Goal: Task Accomplishment & Management: Manage account settings

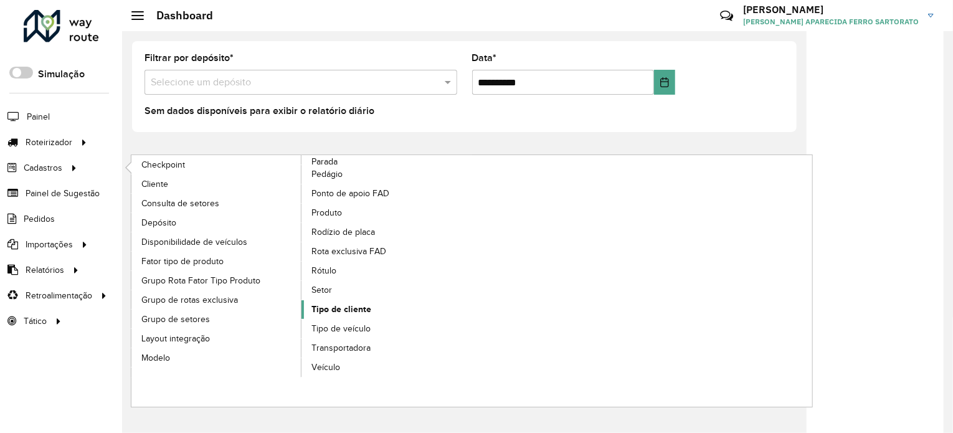
click at [336, 308] on span "Tipo de cliente" at bounding box center [342, 309] width 60 height 13
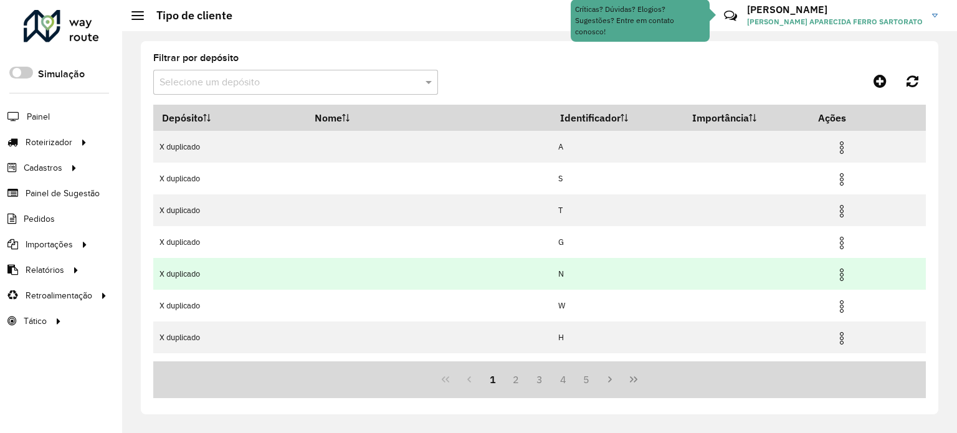
scroll to position [149, 0]
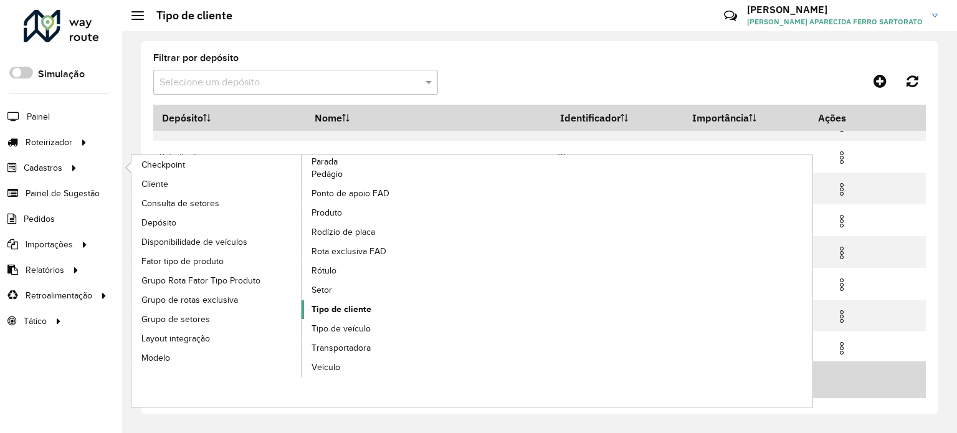
click at [355, 307] on span "Tipo de cliente" at bounding box center [342, 309] width 60 height 13
click at [354, 307] on span "Tipo de cliente" at bounding box center [342, 309] width 60 height 13
click at [353, 306] on span "Tipo de cliente" at bounding box center [342, 309] width 60 height 13
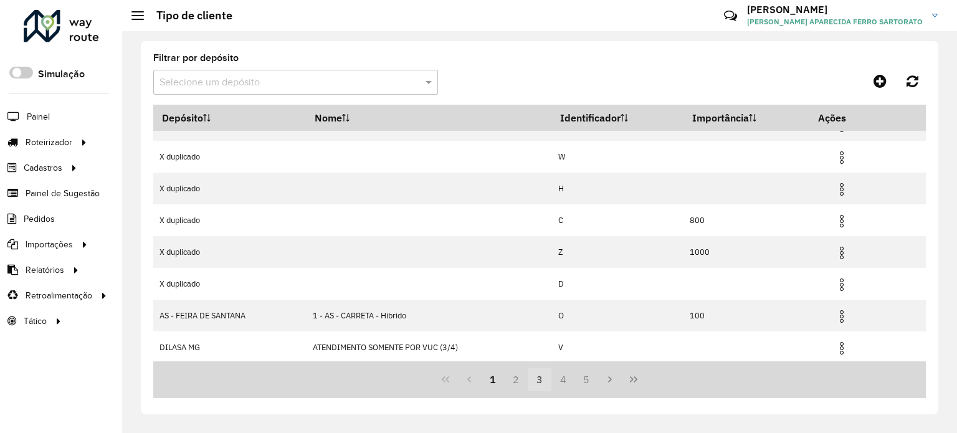
click at [540, 374] on button "3" at bounding box center [540, 380] width 24 height 24
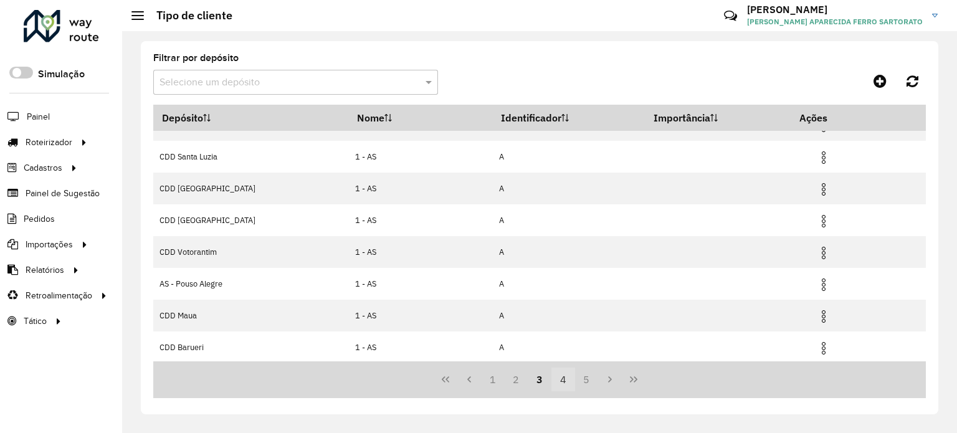
click at [564, 380] on button "4" at bounding box center [563, 380] width 24 height 24
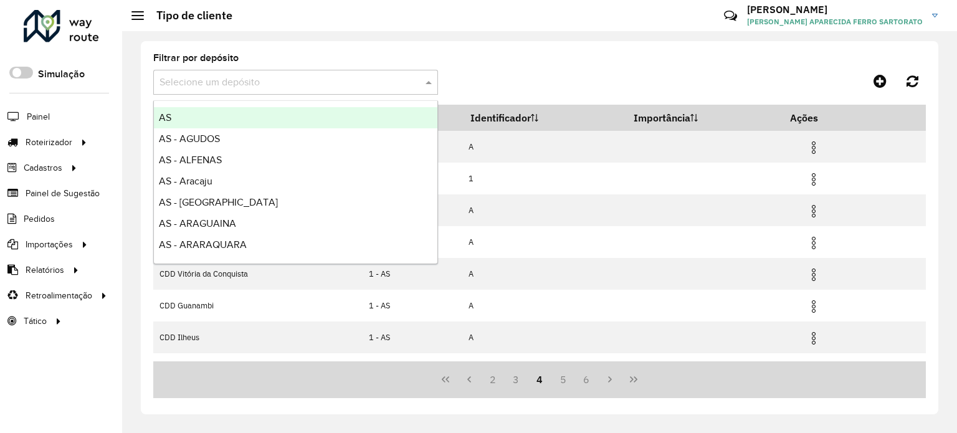
click at [212, 82] on input "text" at bounding box center [283, 82] width 247 height 15
type input "***"
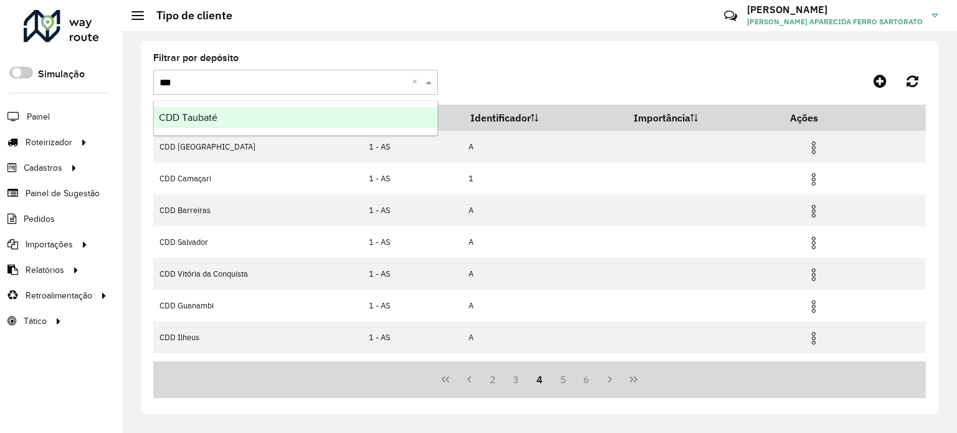
click at [200, 117] on span "CDD Taubaté" at bounding box center [188, 117] width 59 height 11
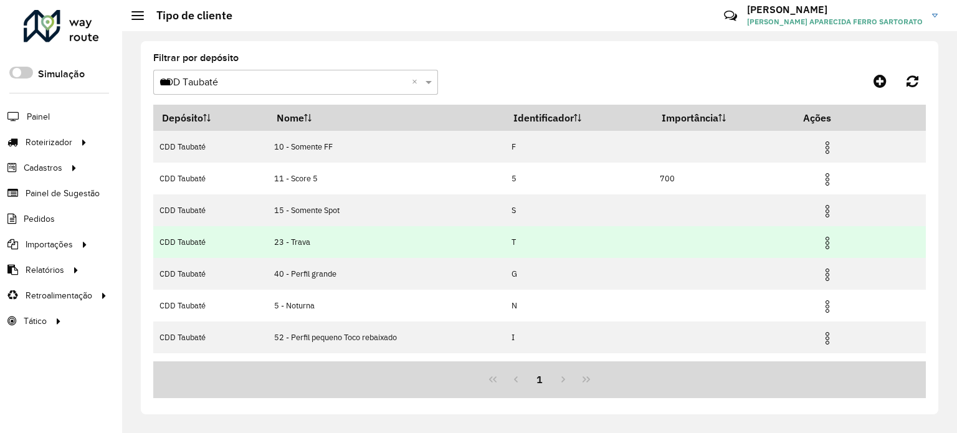
click at [827, 239] on img at bounding box center [827, 243] width 15 height 15
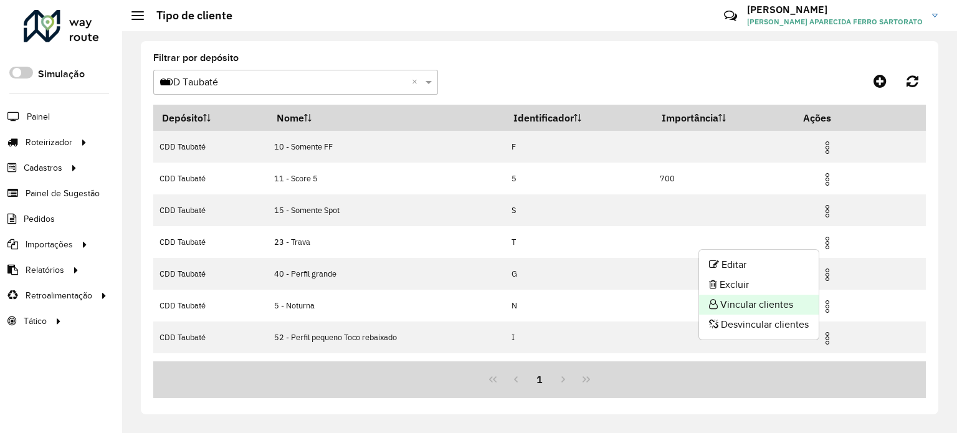
click at [769, 302] on li "Vincular clientes" at bounding box center [759, 305] width 120 height 20
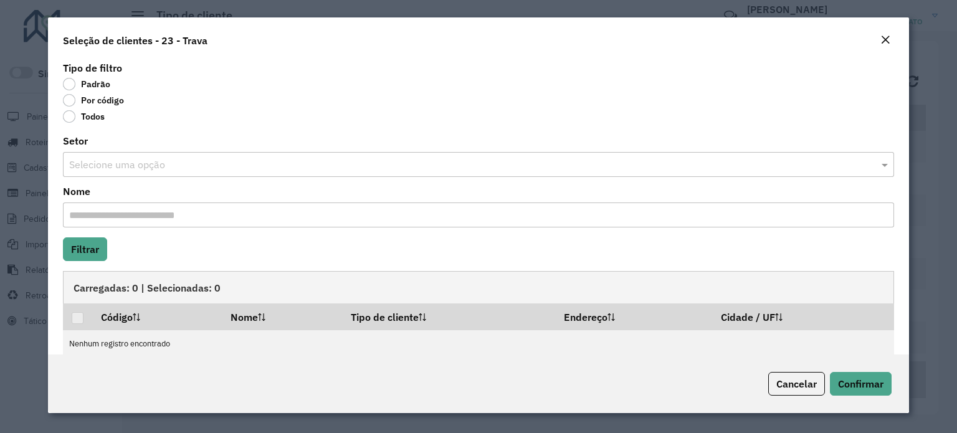
click at [70, 95] on label "Por código" at bounding box center [93, 100] width 61 height 12
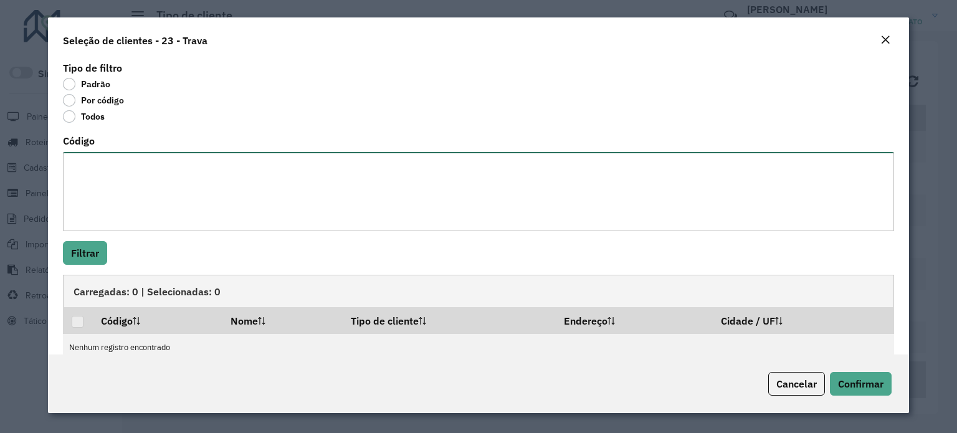
click at [120, 189] on textarea "Código" at bounding box center [478, 191] width 831 height 79
paste textarea "******** ******** ********"
type textarea "******** ******** ********"
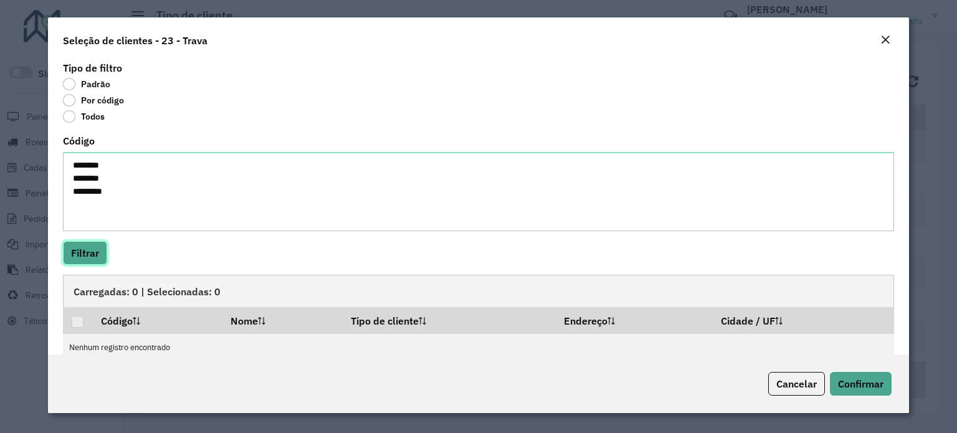
click at [72, 249] on button "Filtrar" at bounding box center [85, 253] width 44 height 24
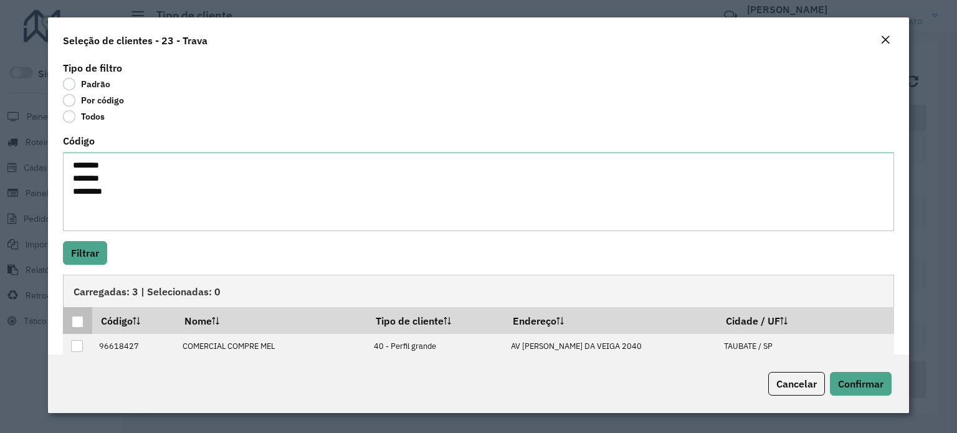
click at [79, 322] on div at bounding box center [78, 322] width 12 height 12
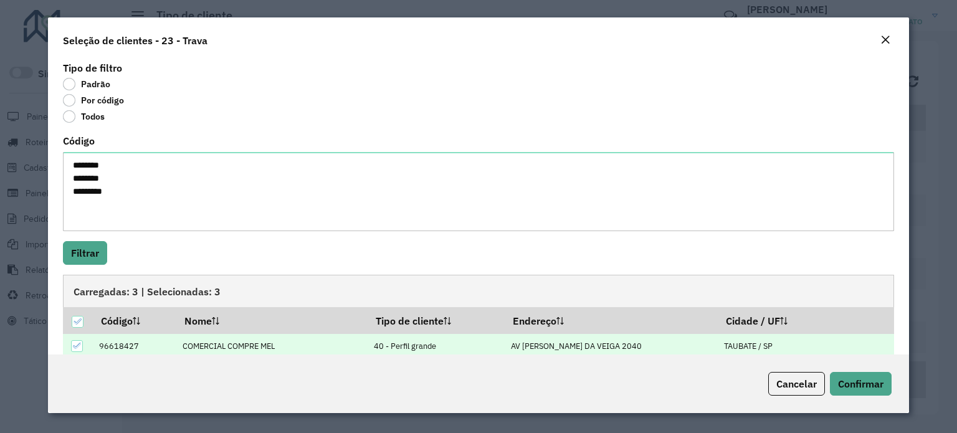
scroll to position [70, 0]
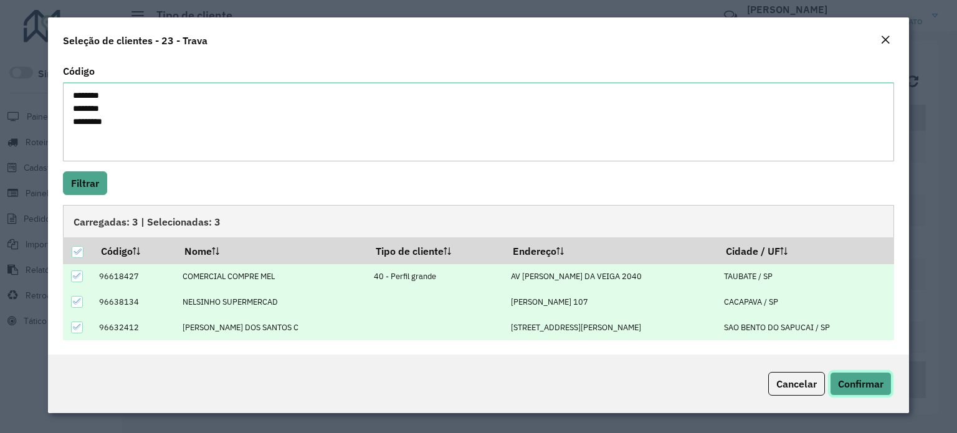
click at [869, 386] on span "Confirmar" at bounding box center [860, 384] width 45 height 12
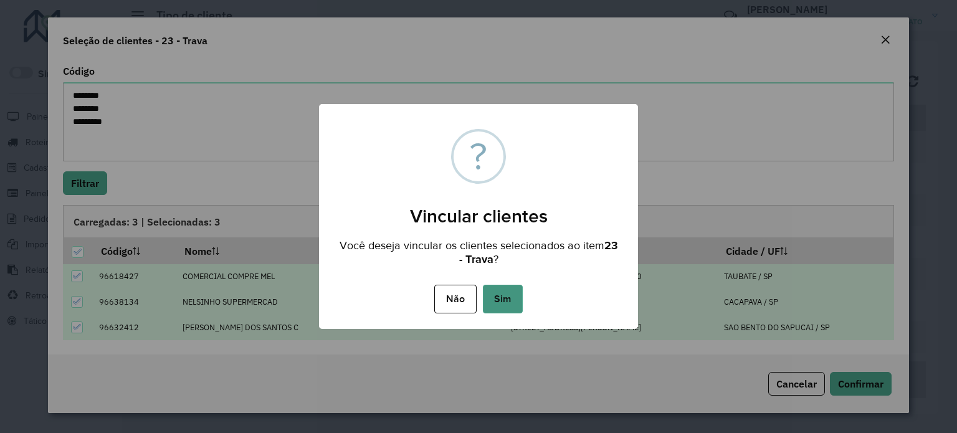
click at [517, 300] on button "Sim" at bounding box center [503, 299] width 40 height 29
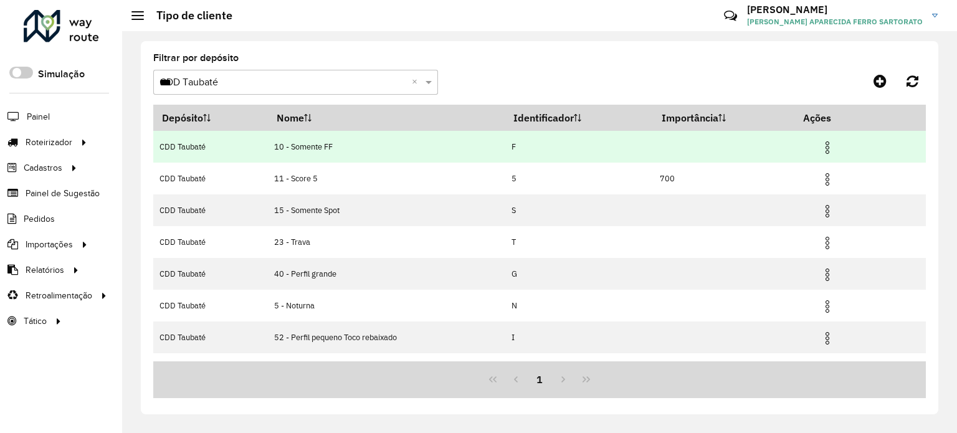
click at [827, 144] on img at bounding box center [827, 147] width 15 height 15
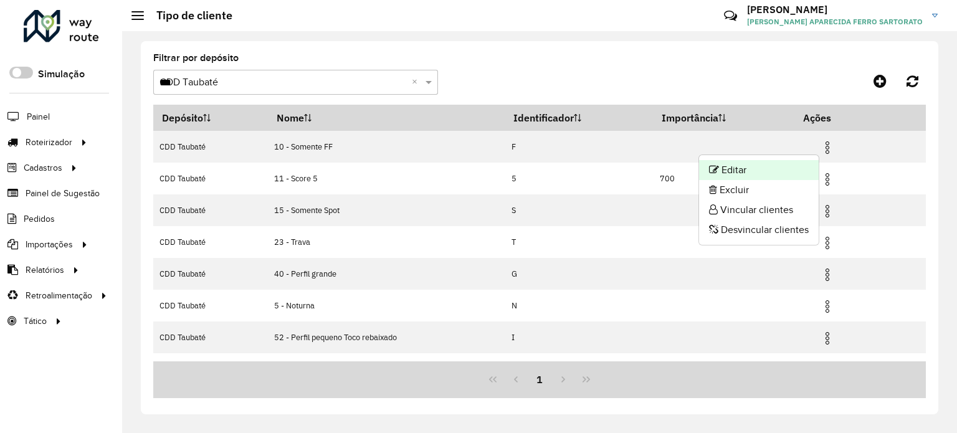
click at [738, 169] on li "Editar" at bounding box center [759, 170] width 120 height 20
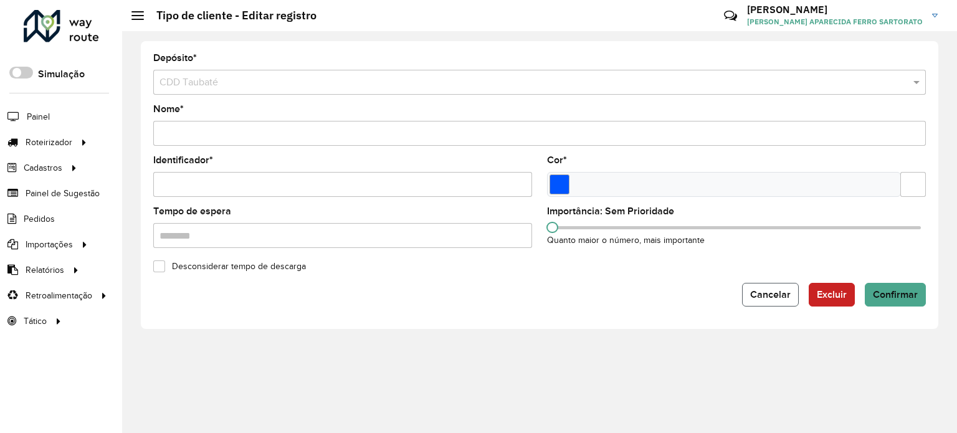
click at [769, 293] on span "Cancelar" at bounding box center [770, 294] width 40 height 11
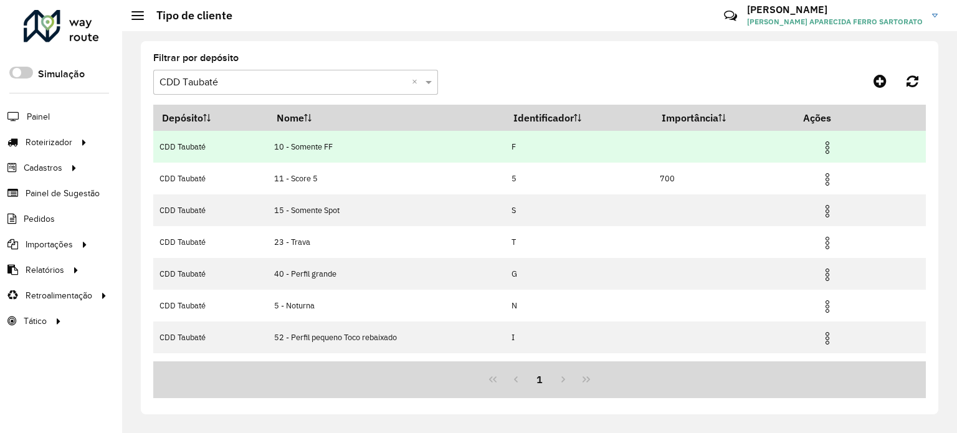
click at [826, 148] on img at bounding box center [827, 147] width 15 height 15
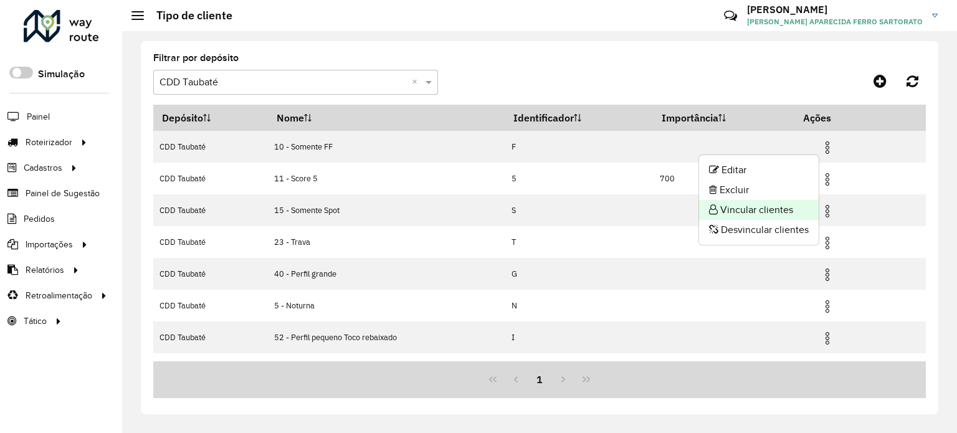
click at [755, 205] on li "Vincular clientes" at bounding box center [759, 210] width 120 height 20
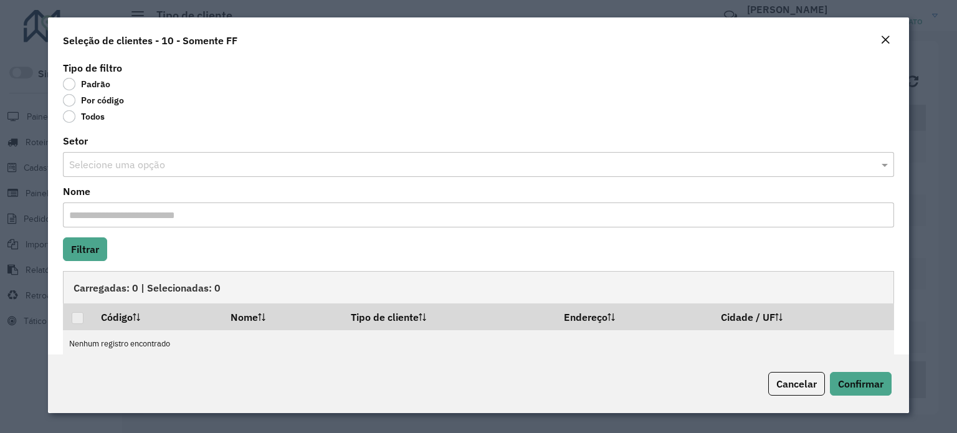
click at [67, 102] on label "Por código" at bounding box center [93, 100] width 61 height 12
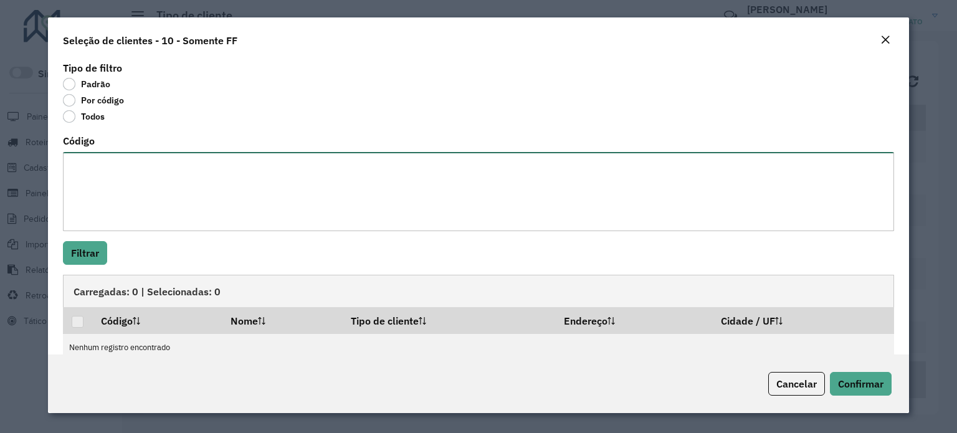
drag, startPoint x: 93, startPoint y: 189, endPoint x: 87, endPoint y: 191, distance: 7.1
click at [87, 191] on textarea "Código" at bounding box center [478, 191] width 831 height 79
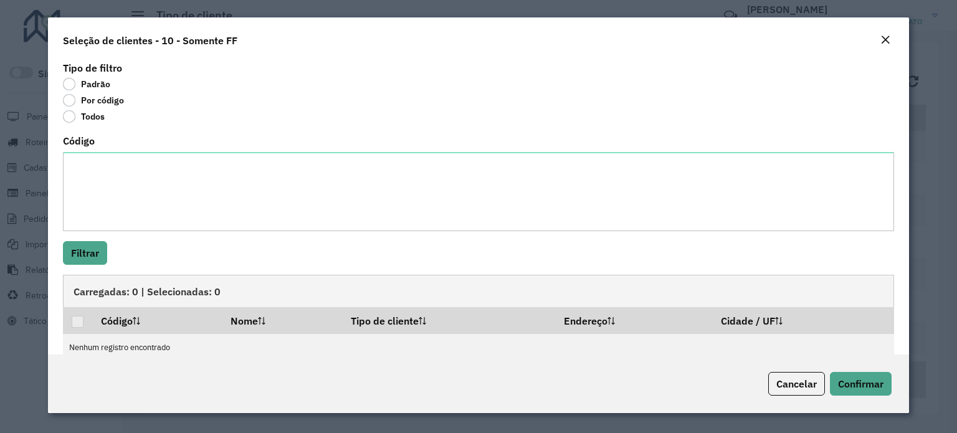
click at [58, 158] on div "Tipo de filtro Padrão Por código Todos Código Filtrar Carregadas: 0 | Seleciona…" at bounding box center [478, 207] width 861 height 296
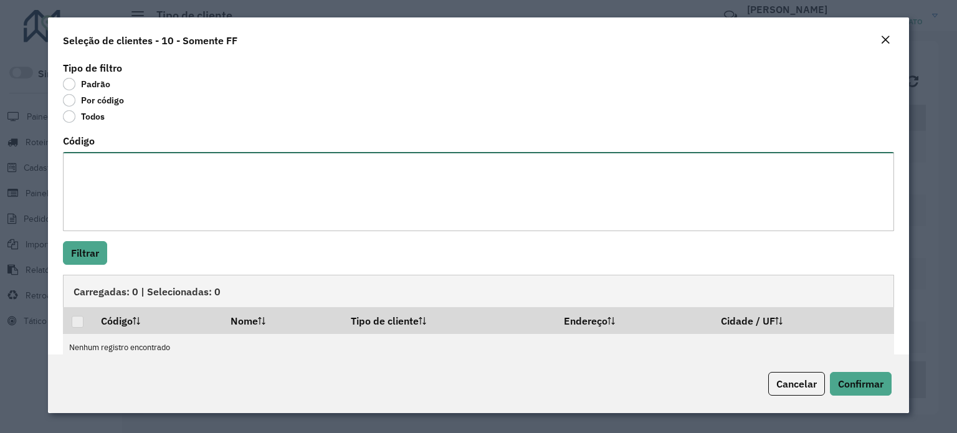
click at [77, 164] on textarea "Código" at bounding box center [478, 191] width 831 height 79
paste textarea "********"
type textarea "********"
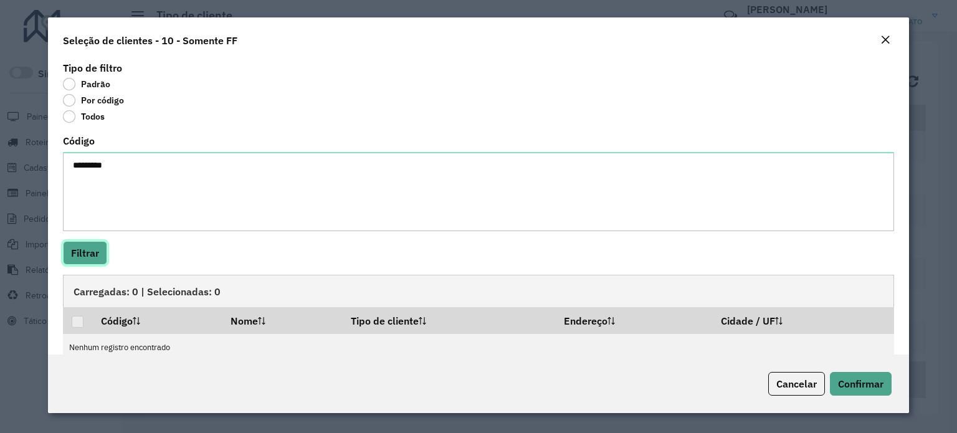
click at [102, 247] on button "Filtrar" at bounding box center [85, 253] width 44 height 24
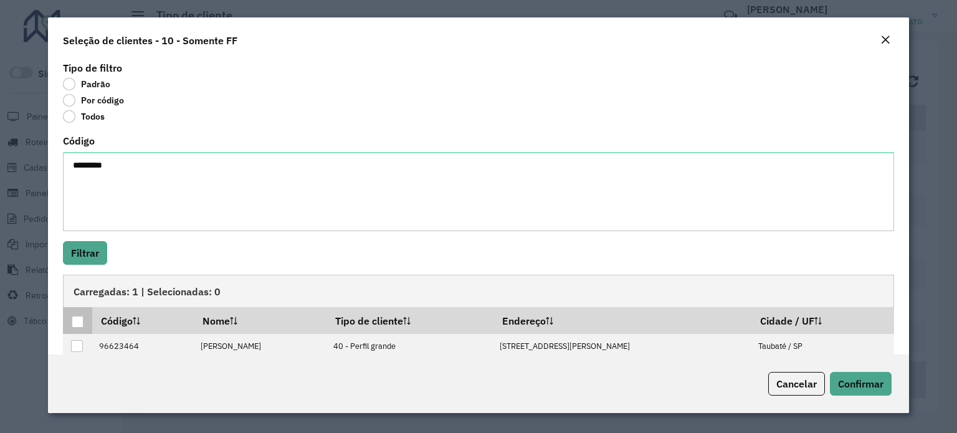
click at [75, 323] on div at bounding box center [78, 322] width 12 height 12
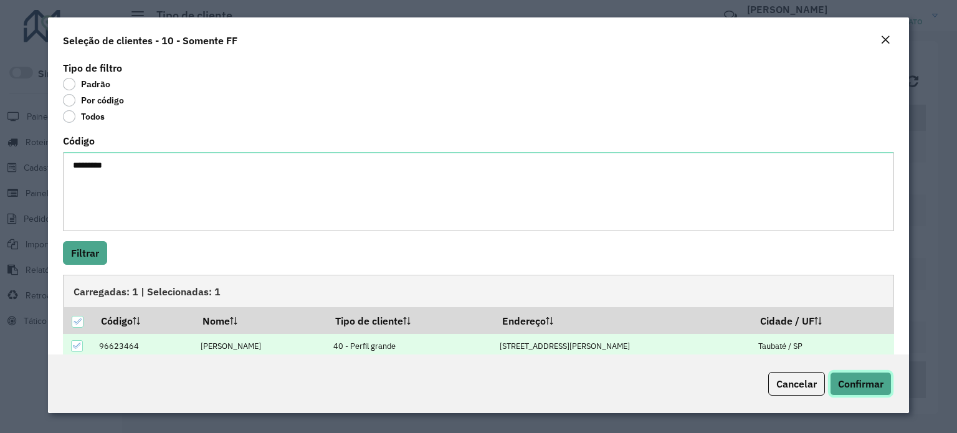
click at [847, 378] on span "Confirmar" at bounding box center [860, 384] width 45 height 12
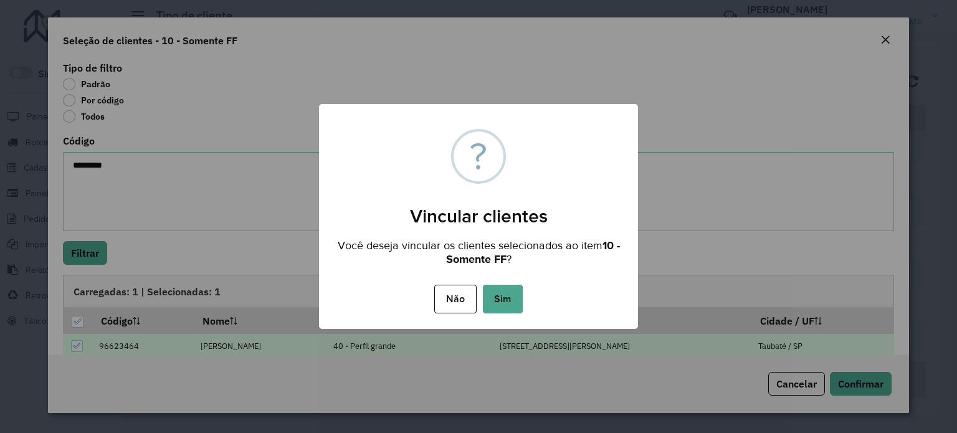
click at [506, 303] on button "Sim" at bounding box center [503, 299] width 40 height 29
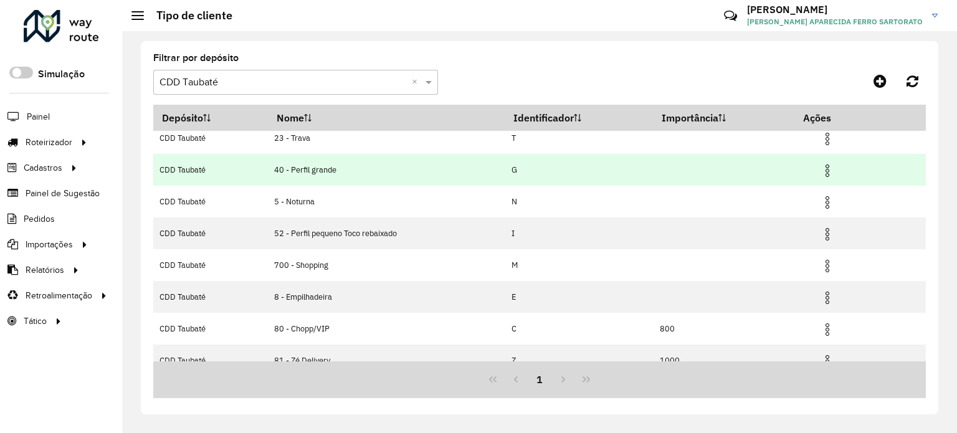
scroll to position [117, 0]
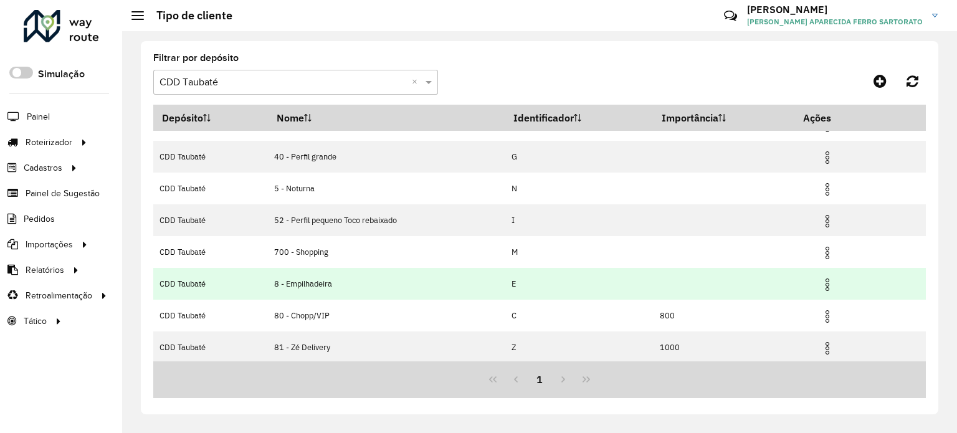
click at [831, 283] on img at bounding box center [827, 284] width 15 height 15
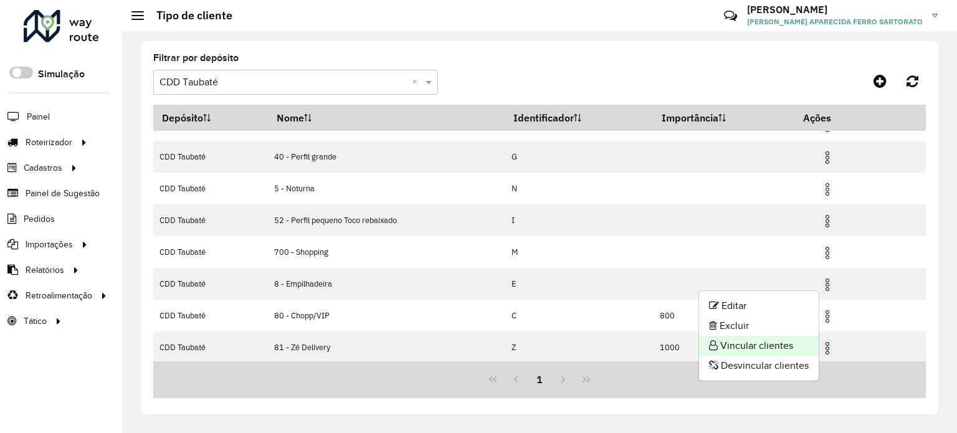
click at [758, 349] on li "Vincular clientes" at bounding box center [759, 346] width 120 height 20
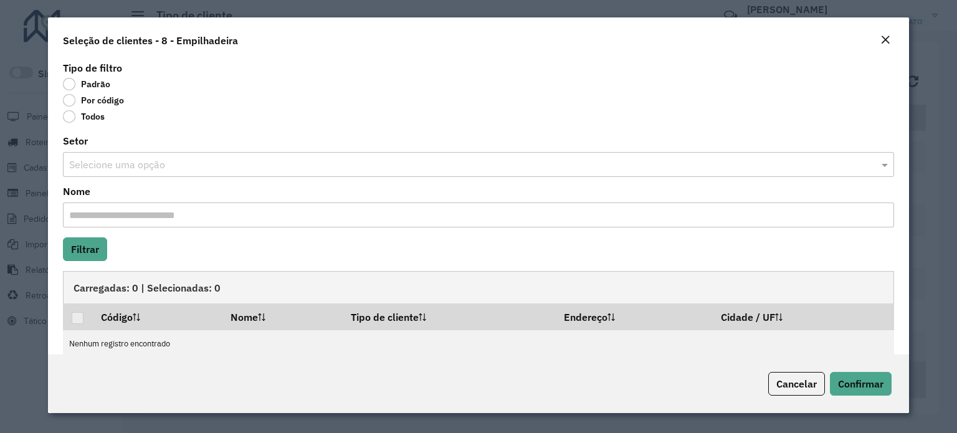
click at [69, 99] on label "Por código" at bounding box center [93, 100] width 61 height 12
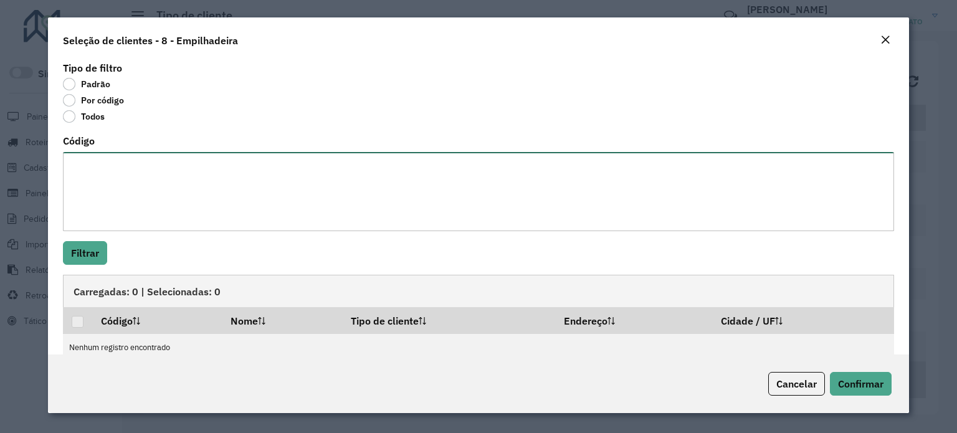
drag, startPoint x: 87, startPoint y: 186, endPoint x: 105, endPoint y: 189, distance: 17.6
click at [93, 186] on textarea "Código" at bounding box center [478, 191] width 831 height 79
click at [145, 199] on textarea "Código" at bounding box center [478, 191] width 831 height 79
paste textarea "******** ******* ******** ********"
type textarea "******** ******* ******** ********"
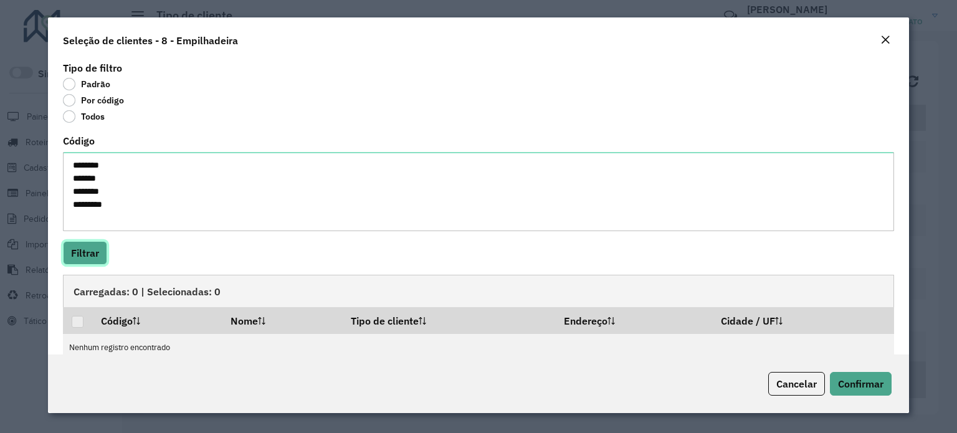
click at [74, 243] on button "Filtrar" at bounding box center [85, 253] width 44 height 24
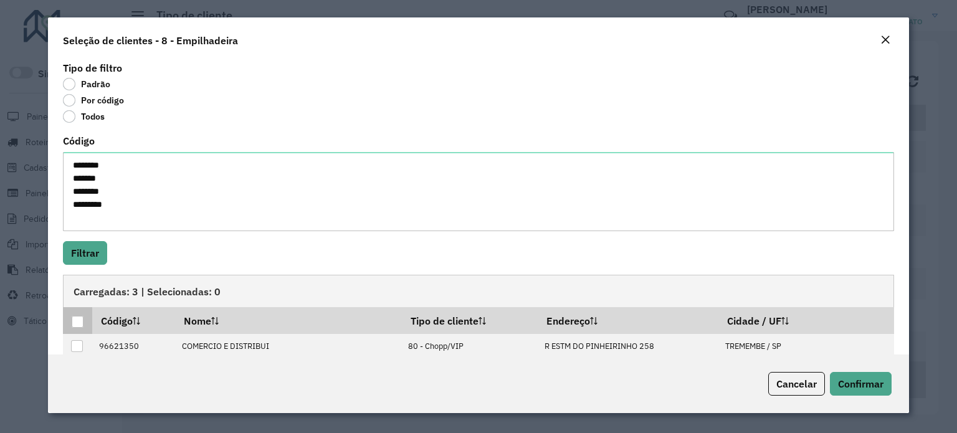
click at [75, 317] on div at bounding box center [78, 322] width 12 height 12
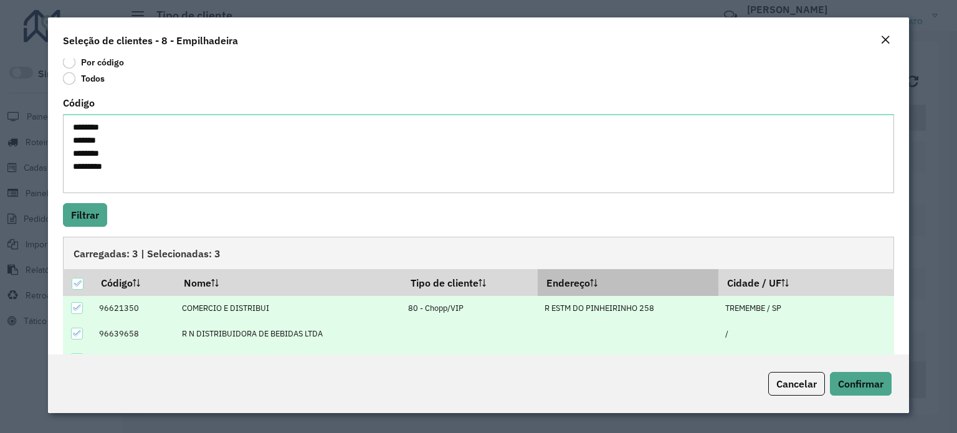
scroll to position [70, 0]
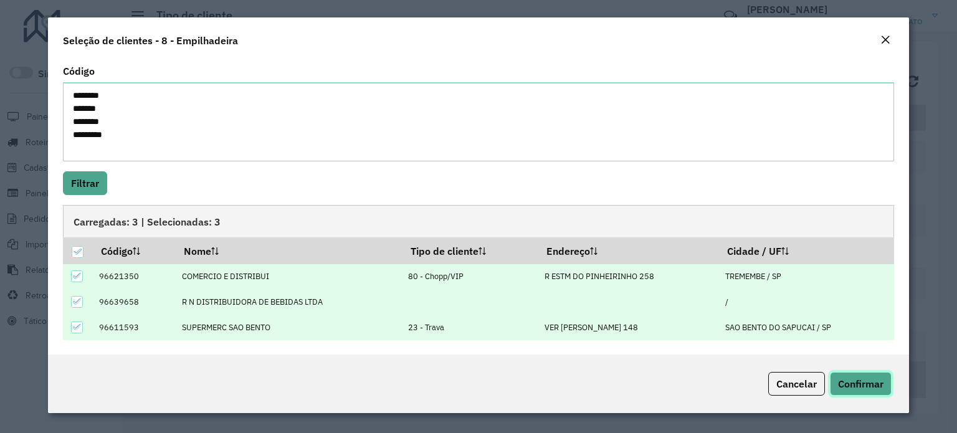
click at [859, 389] on span "Confirmar" at bounding box center [860, 384] width 45 height 12
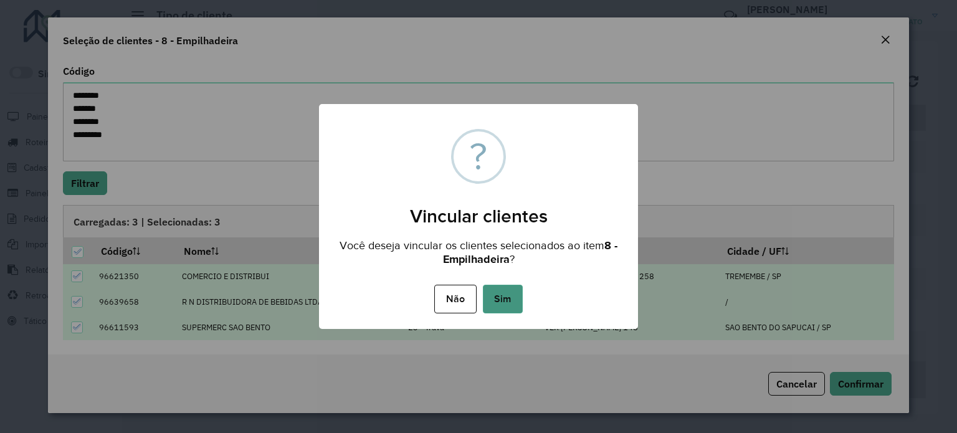
click at [503, 294] on button "Sim" at bounding box center [503, 299] width 40 height 29
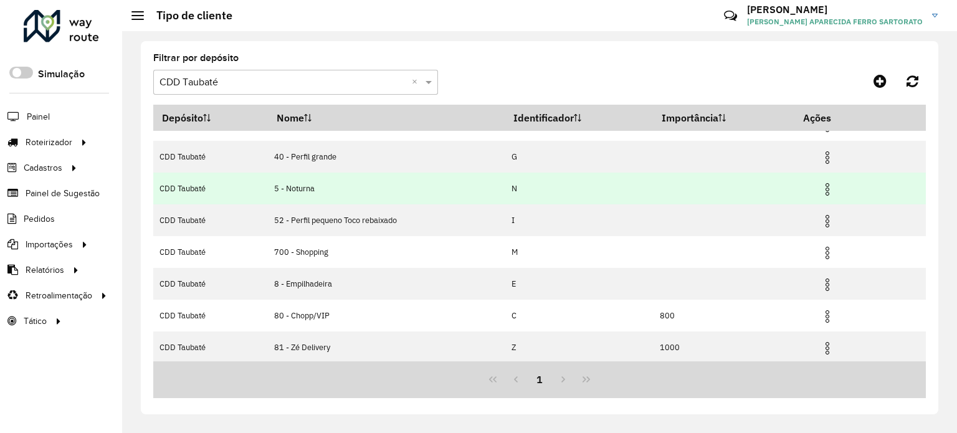
click at [824, 191] on img at bounding box center [827, 189] width 15 height 15
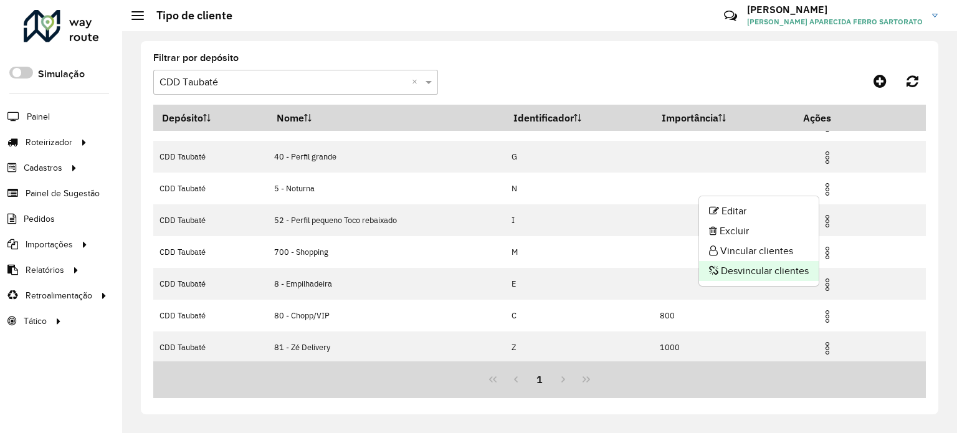
click at [739, 269] on li "Desvincular clientes" at bounding box center [759, 271] width 120 height 20
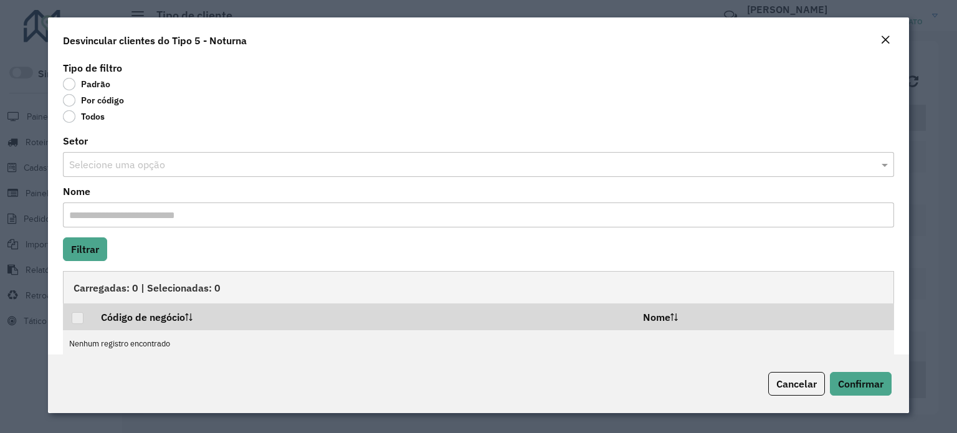
click at [76, 100] on label "Por código" at bounding box center [93, 100] width 61 height 12
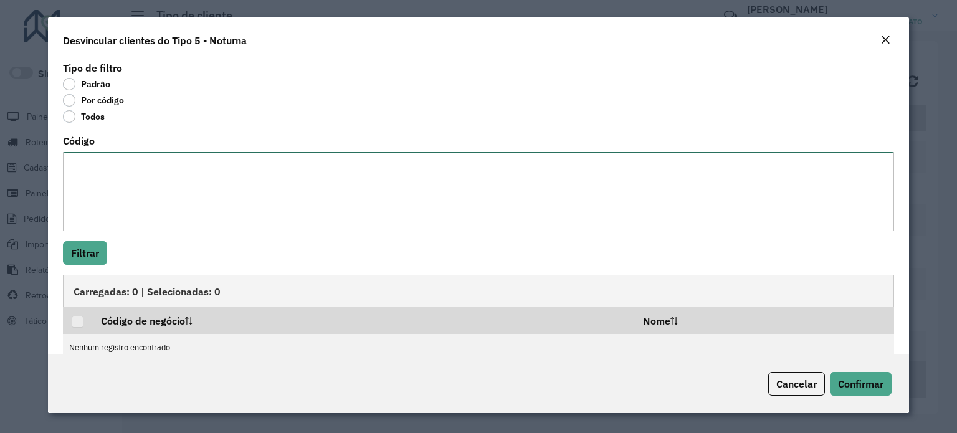
drag, startPoint x: 105, startPoint y: 184, endPoint x: 97, endPoint y: 180, distance: 9.2
click at [97, 181] on textarea "Código" at bounding box center [478, 191] width 831 height 79
paste textarea "******** ******** ******** ******** ******** ******** ******** ******** *******…"
type textarea "******** ******** ******** ******** ******** ******** ******** ******** *******…"
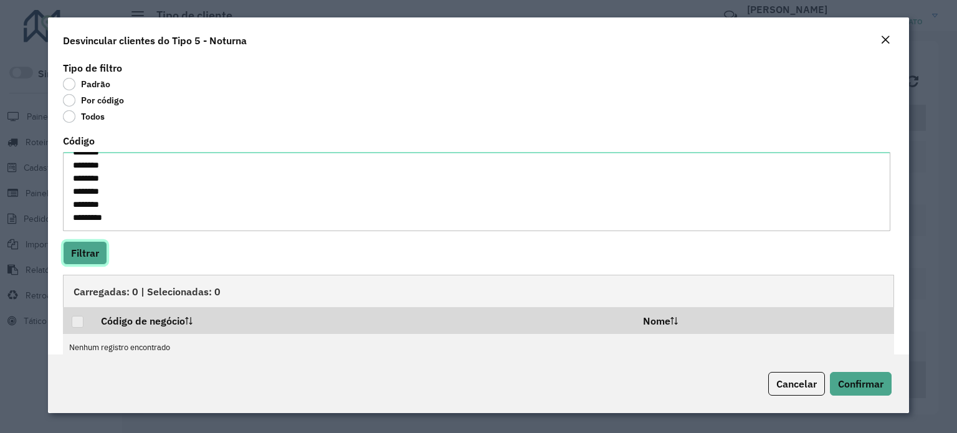
click at [79, 254] on button "Filtrar" at bounding box center [85, 253] width 44 height 24
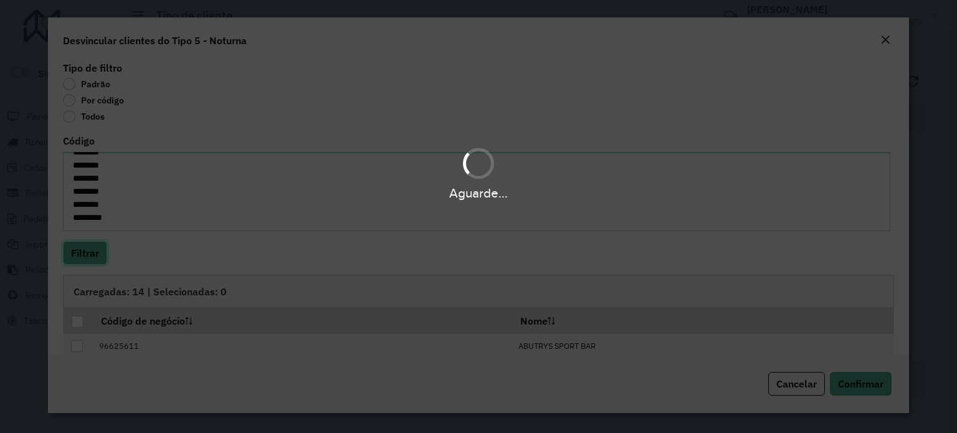
scroll to position [160, 0]
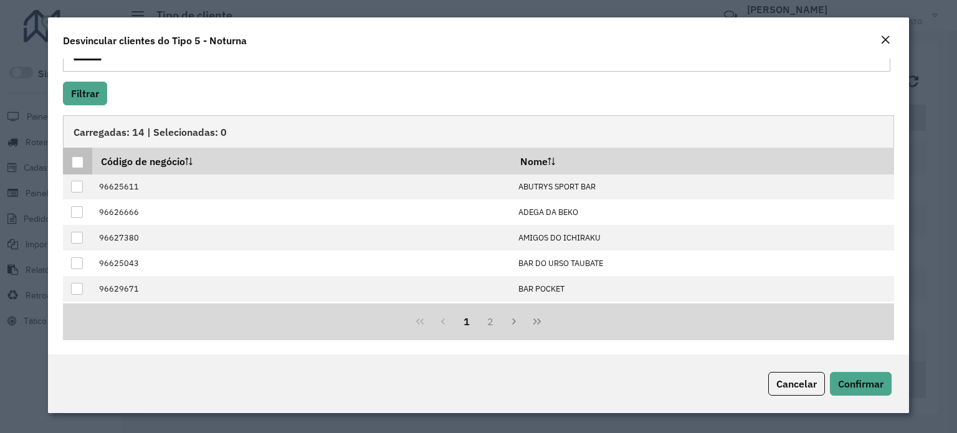
click at [79, 161] on div at bounding box center [78, 162] width 12 height 12
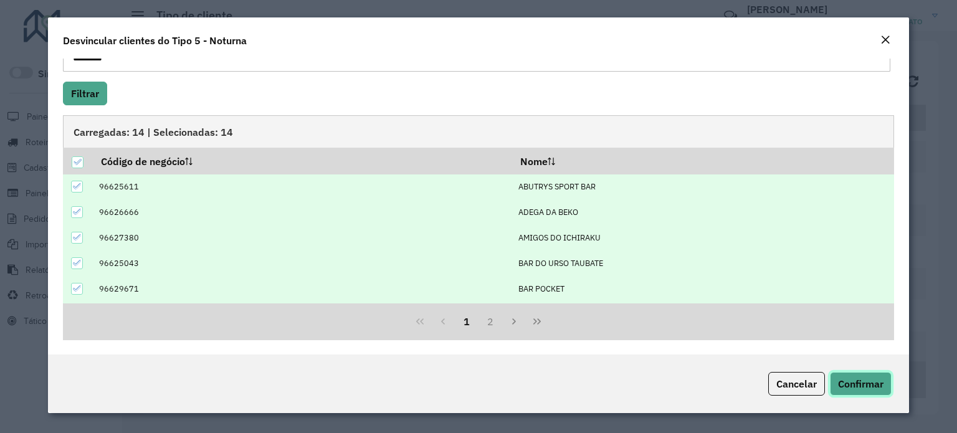
click at [859, 383] on span "Confirmar" at bounding box center [860, 384] width 45 height 12
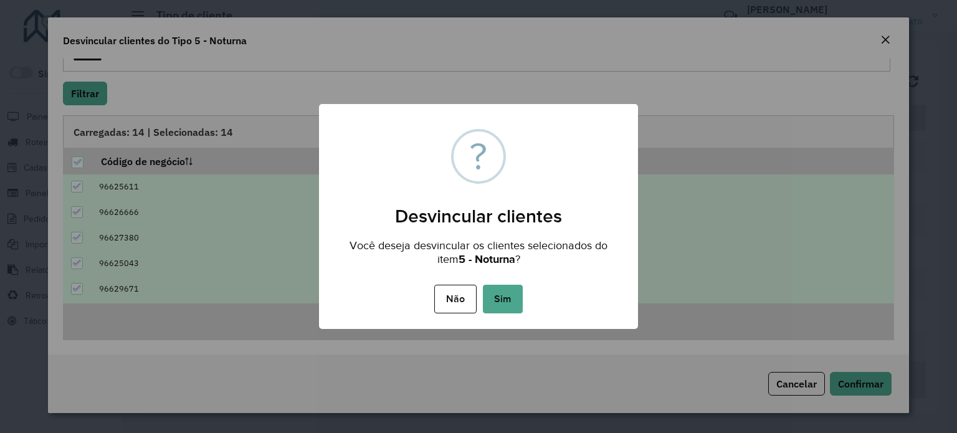
click at [498, 297] on button "Sim" at bounding box center [503, 299] width 40 height 29
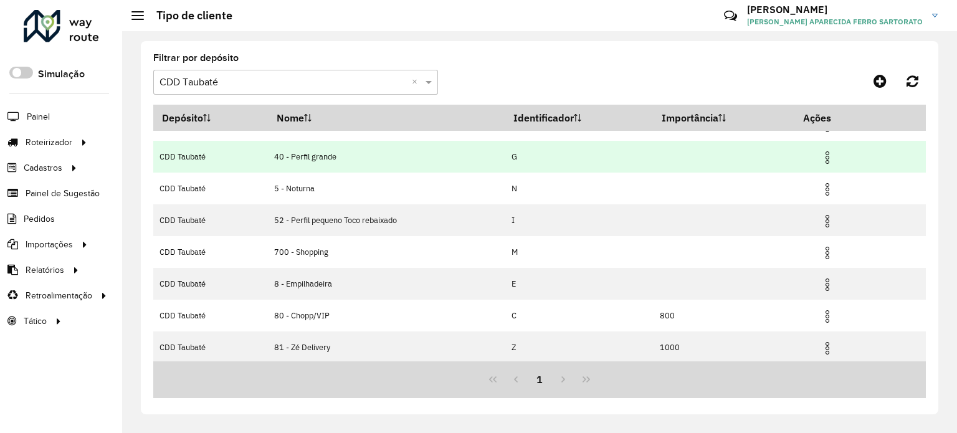
click at [825, 155] on img at bounding box center [827, 157] width 15 height 15
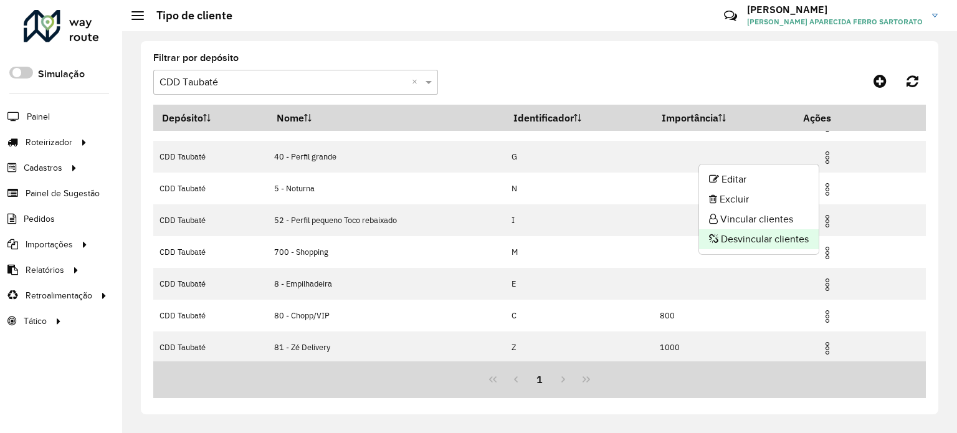
click at [760, 241] on li "Desvincular clientes" at bounding box center [759, 239] width 120 height 20
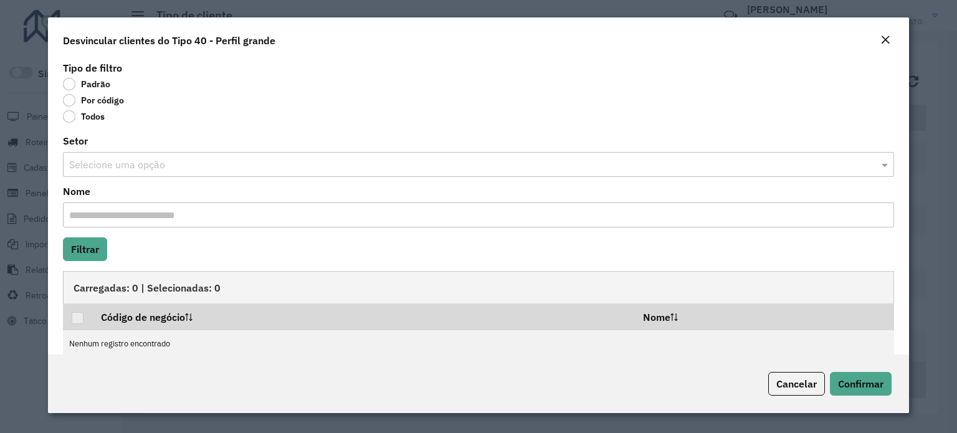
click at [73, 100] on label "Por código" at bounding box center [93, 100] width 61 height 12
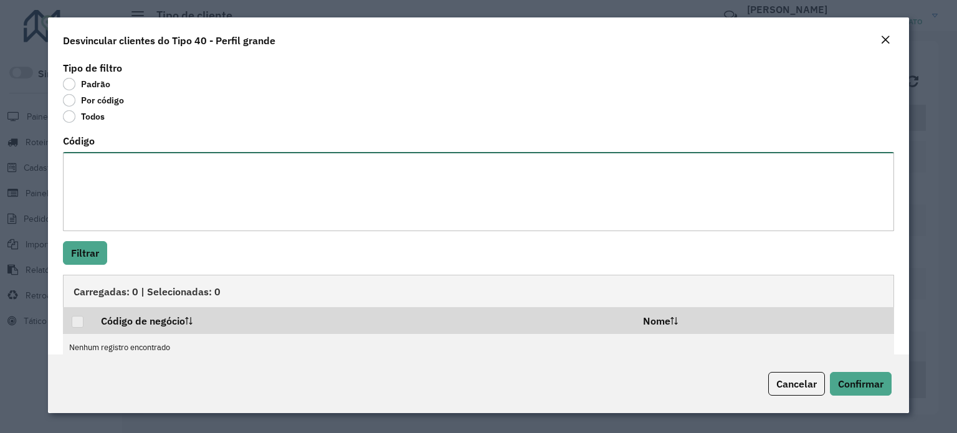
drag, startPoint x: 101, startPoint y: 171, endPoint x: 164, endPoint y: 199, distance: 69.1
click at [121, 181] on textarea "Código" at bounding box center [478, 191] width 831 height 79
paste textarea "******** ******** ******** ******** ******** ********"
type textarea "******** ******** ******** ******** ******** ********"
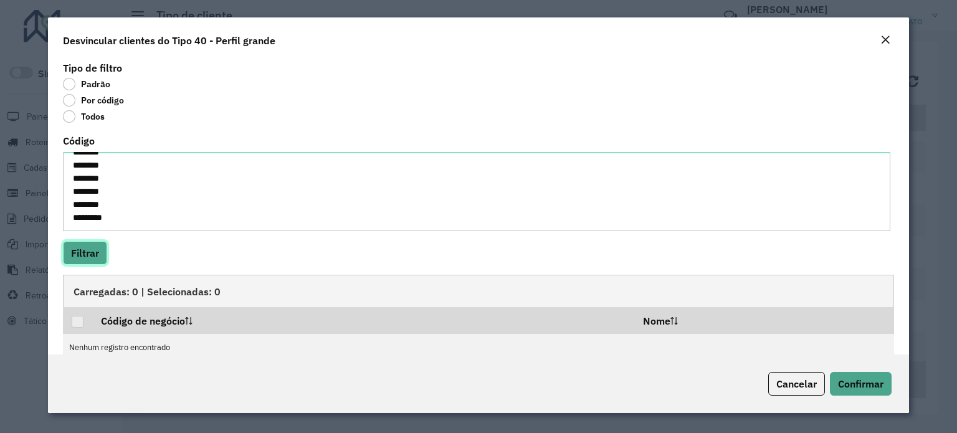
click at [90, 255] on button "Filtrar" at bounding box center [85, 253] width 44 height 24
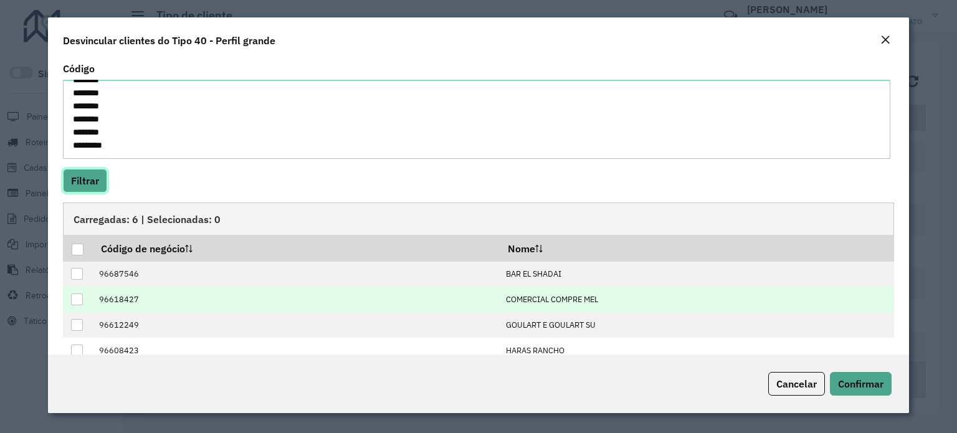
scroll to position [123, 0]
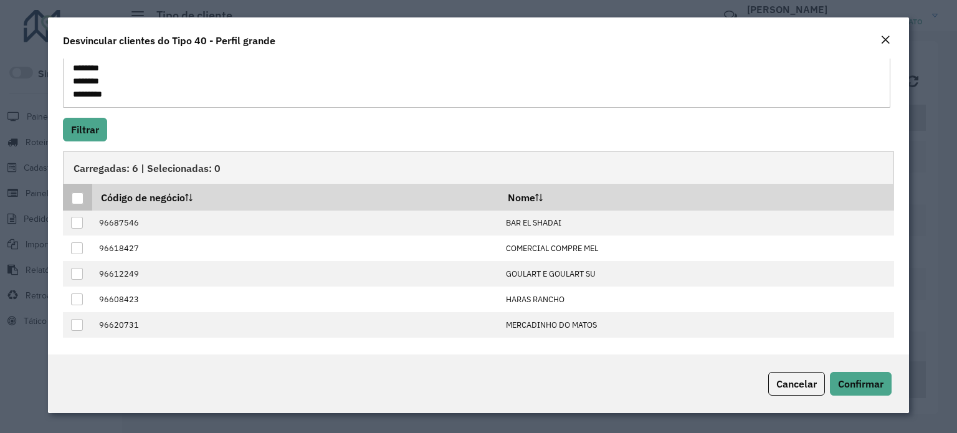
click at [75, 202] on div at bounding box center [78, 199] width 12 height 12
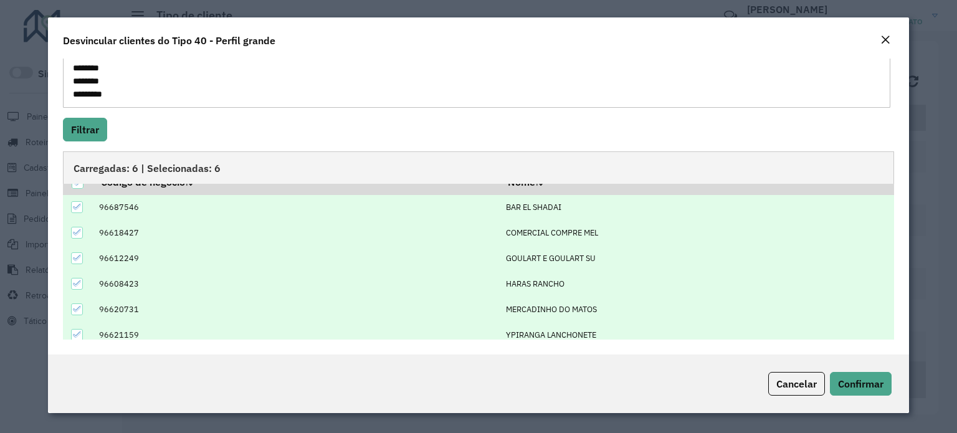
scroll to position [22, 0]
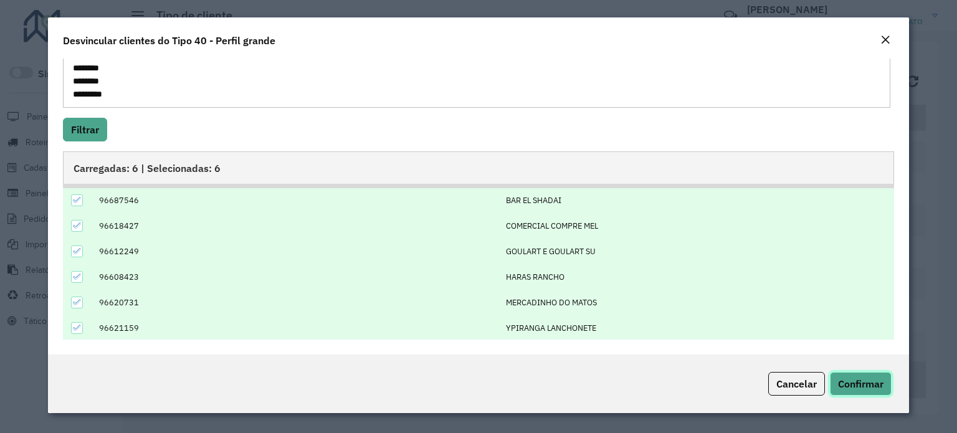
click at [875, 388] on span "Confirmar" at bounding box center [860, 384] width 45 height 12
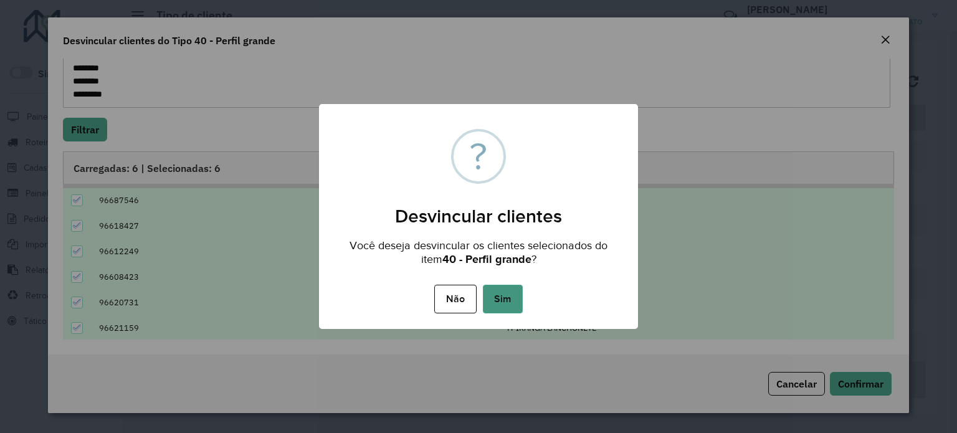
click at [515, 305] on button "Sim" at bounding box center [503, 299] width 40 height 29
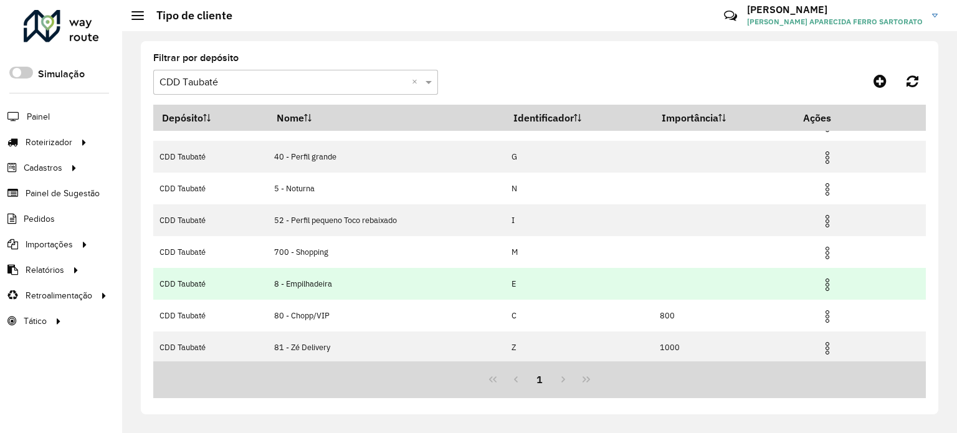
scroll to position [0, 0]
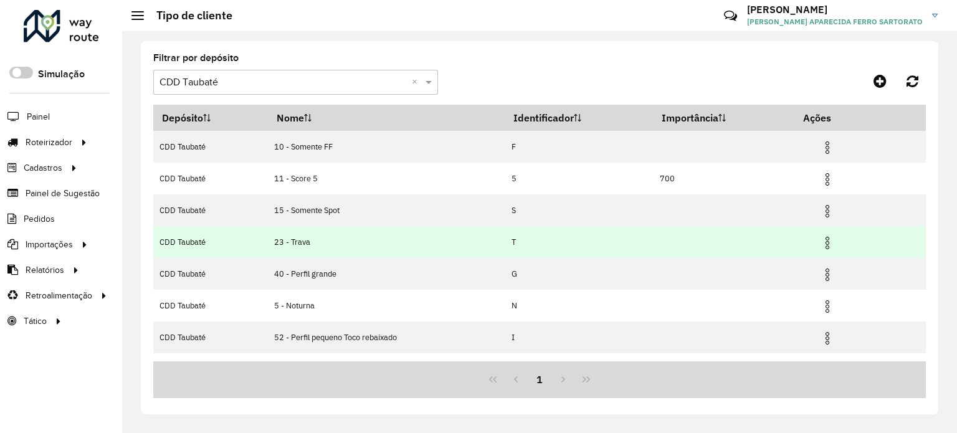
click at [832, 239] on img at bounding box center [827, 243] width 15 height 15
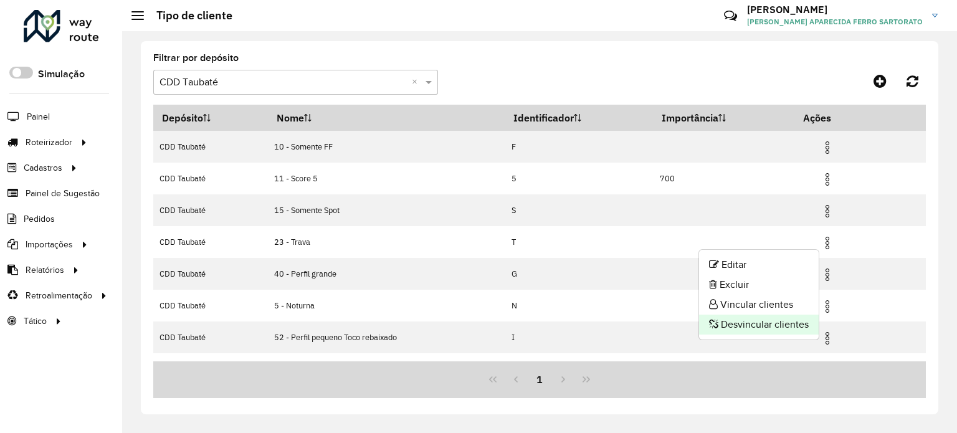
click at [713, 321] on icon at bounding box center [713, 324] width 9 height 10
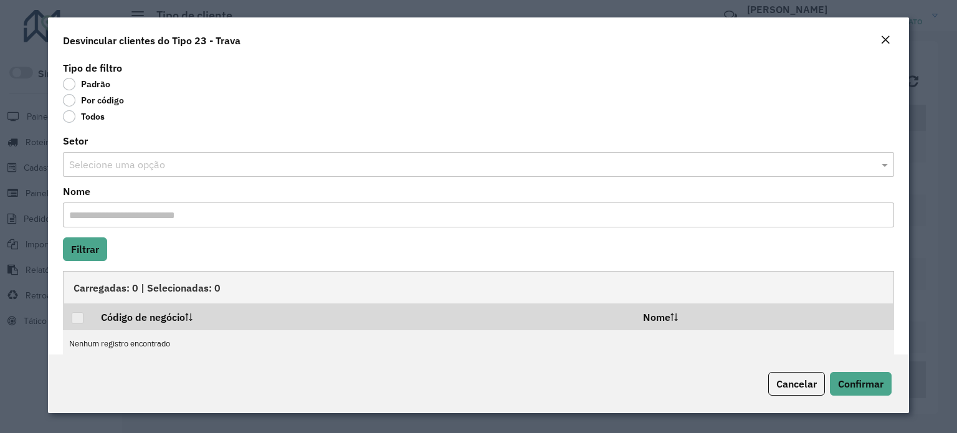
click at [82, 105] on label "Por código" at bounding box center [93, 100] width 61 height 12
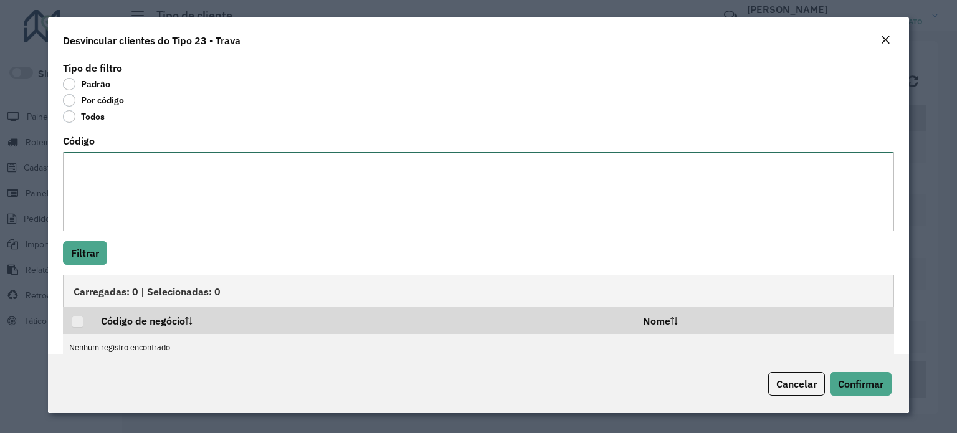
click at [117, 198] on textarea "Código" at bounding box center [478, 191] width 831 height 79
paste textarea "******** ******** ********"
type textarea "******** ******** ********"
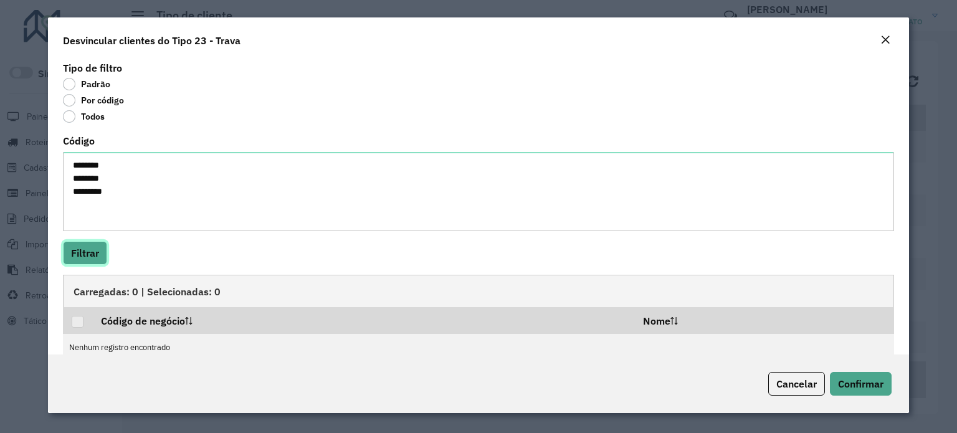
click at [99, 257] on button "Filtrar" at bounding box center [85, 253] width 44 height 24
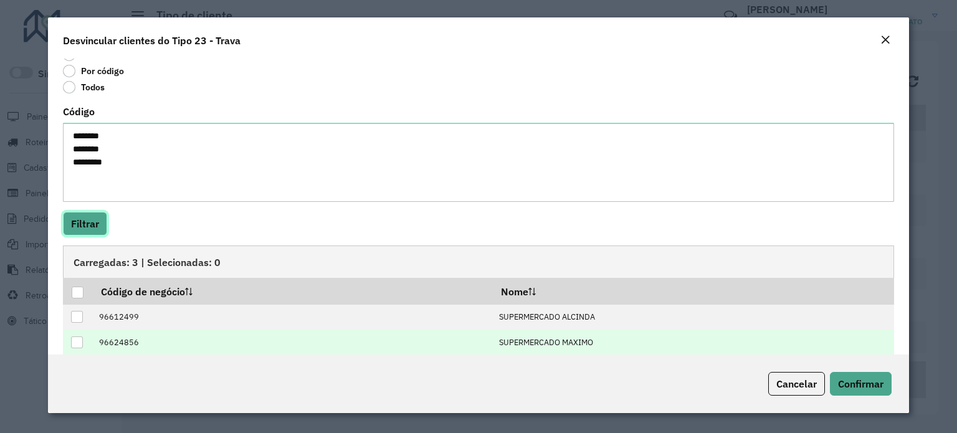
scroll to position [70, 0]
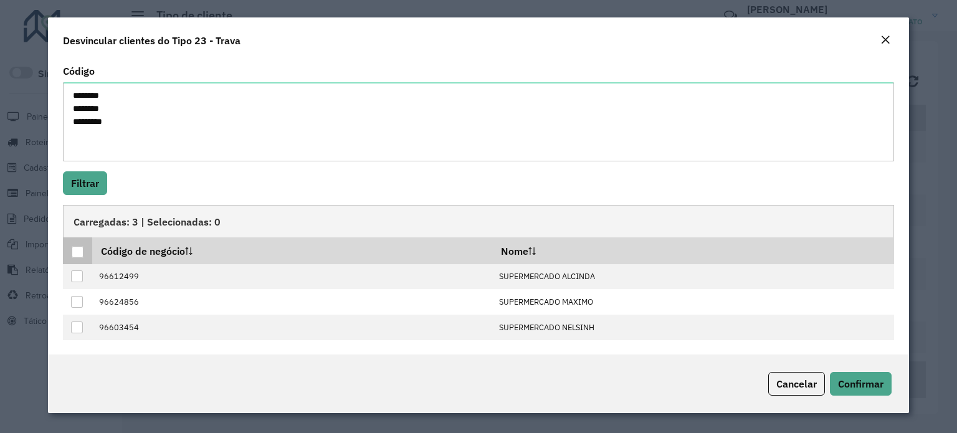
click at [72, 249] on div at bounding box center [78, 252] width 12 height 12
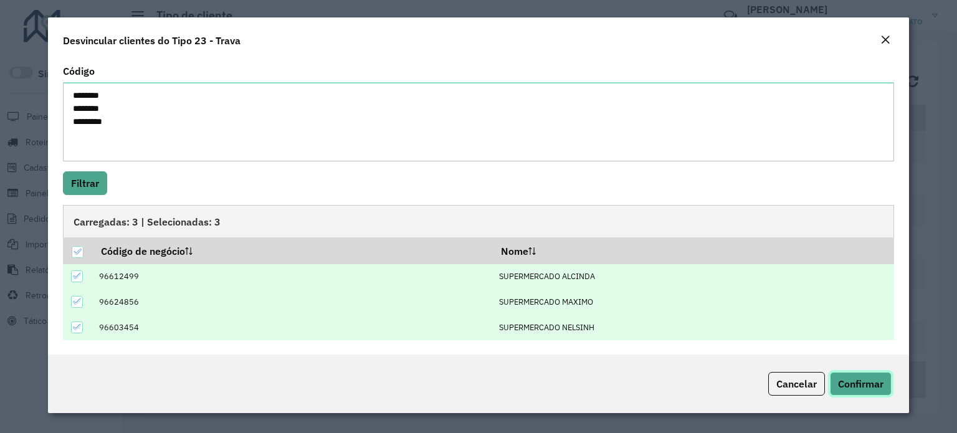
click at [842, 382] on span "Confirmar" at bounding box center [860, 384] width 45 height 12
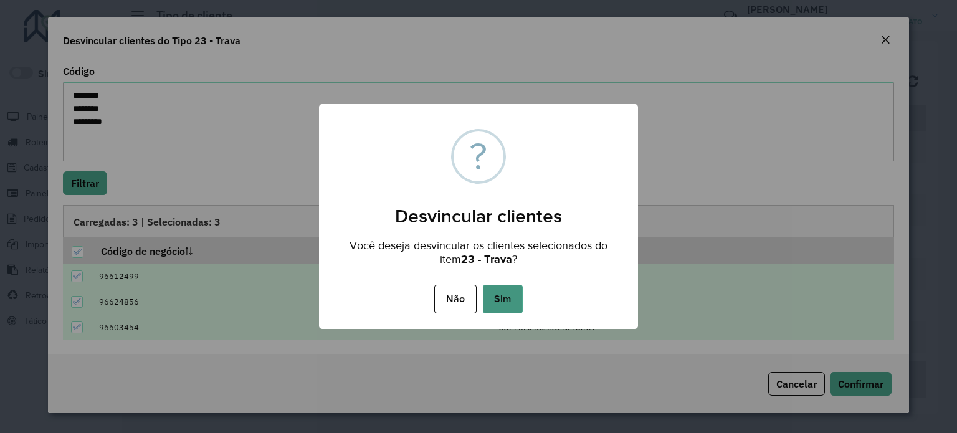
click at [500, 300] on button "Sim" at bounding box center [503, 299] width 40 height 29
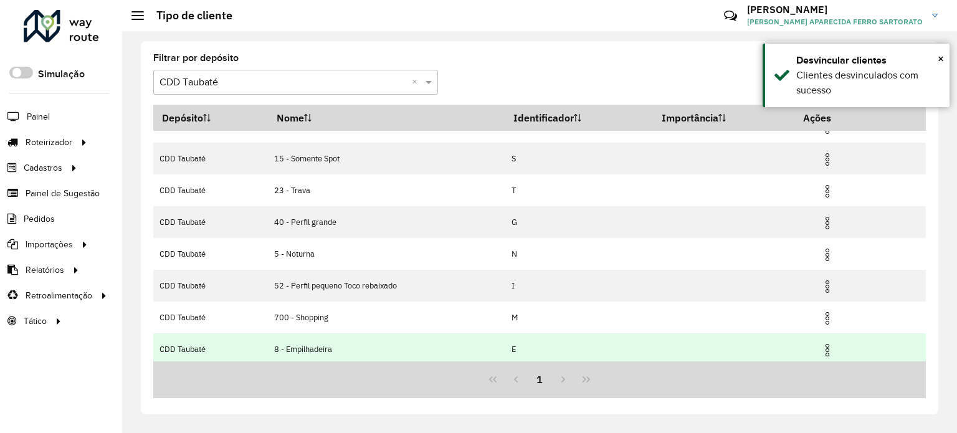
scroll to position [0, 0]
